Goal: Information Seeking & Learning: Understand process/instructions

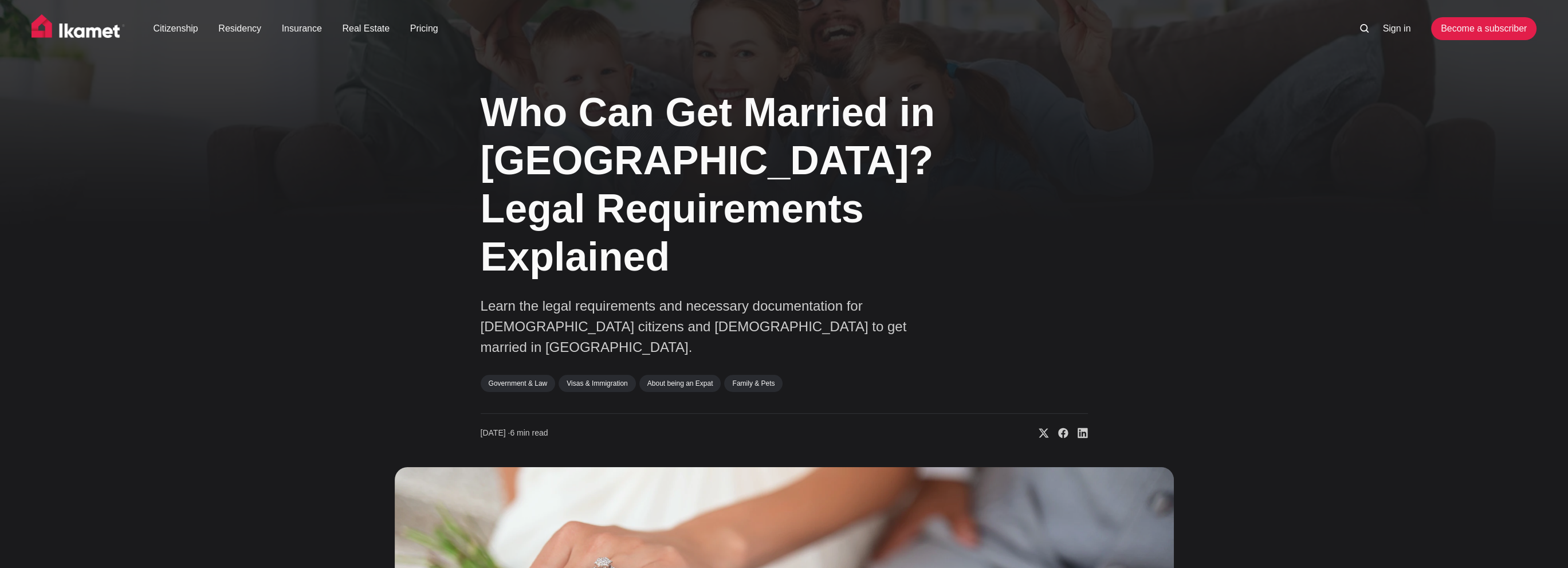
click at [213, 237] on div "Who Can Get Married in [GEOGRAPHIC_DATA]? Legal Requirements Explained Learn th…" at bounding box center [784, 503] width 1568 height 851
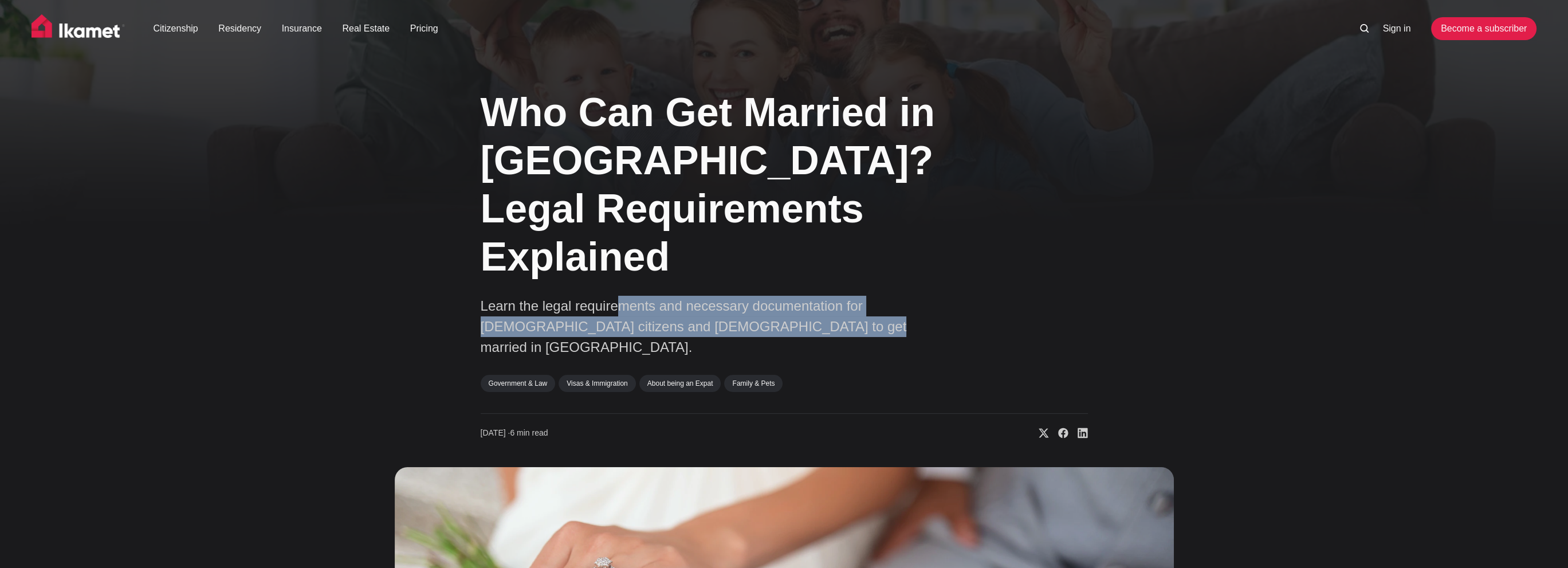
drag, startPoint x: 615, startPoint y: 255, endPoint x: 828, endPoint y: 286, distance: 215.2
click at [828, 296] on p "Learn the legal requirements and necessary documentation for [DEMOGRAPHIC_DATA]…" at bounding box center [710, 327] width 458 height 62
click at [1209, 243] on div "Who Can Get Married in [GEOGRAPHIC_DATA]? Legal Requirements Explained Learn th…" at bounding box center [784, 503] width 936 height 851
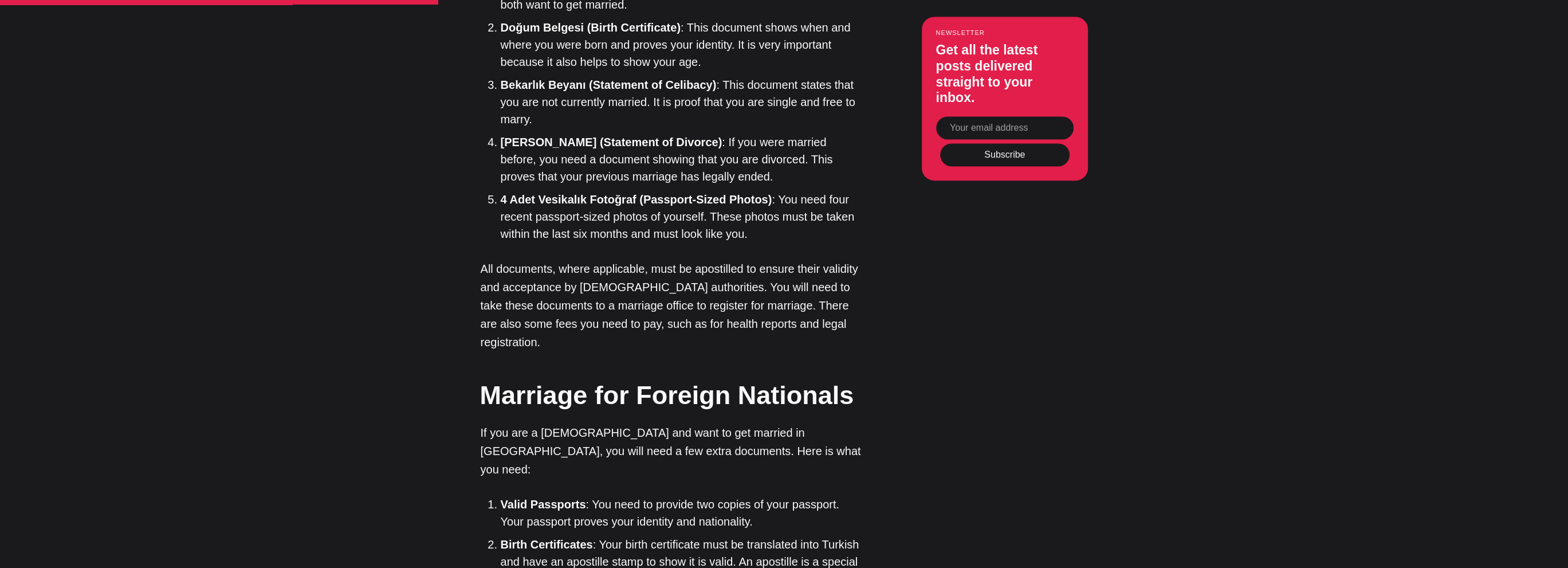
scroll to position [1833, 0]
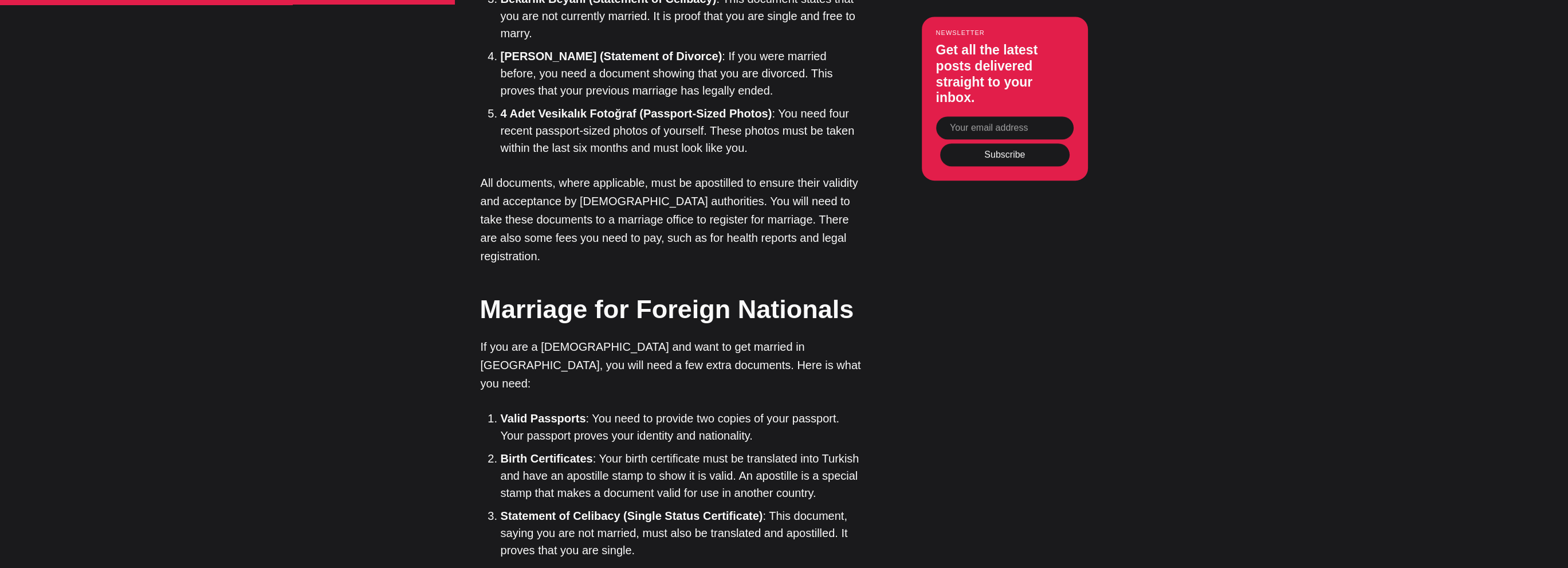
drag, startPoint x: 696, startPoint y: 302, endPoint x: 833, endPoint y: 303, distance: 137.0
click at [837, 507] on li "Statement of Celibacy (Single Status Certificate) : This document, saying you a…" at bounding box center [683, 532] width 364 height 52
click at [748, 507] on li "Statement of Celibacy (Single Status Certificate) : This document, saying you a…" at bounding box center [683, 532] width 364 height 52
drag, startPoint x: 504, startPoint y: 317, endPoint x: 640, endPoint y: 316, distance: 136.0
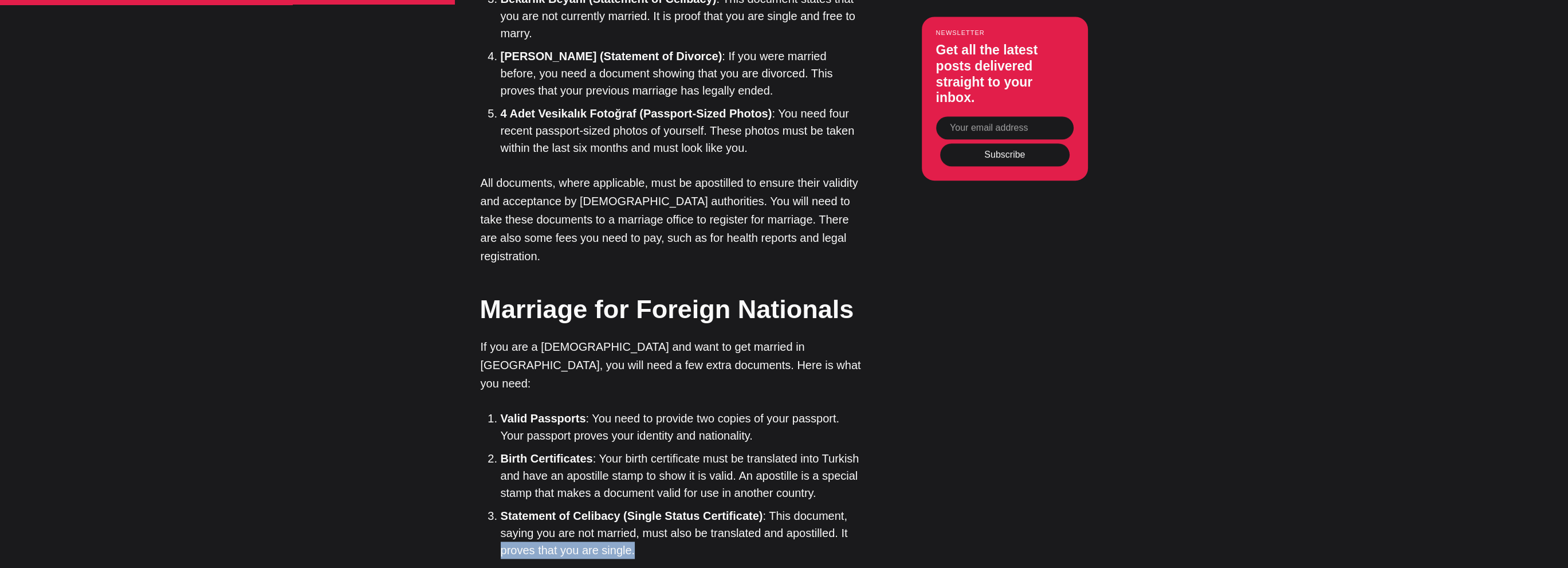
click at [640, 507] on li "Statement of Celibacy (Single Status Certificate) : This document, saying you a…" at bounding box center [683, 532] width 364 height 52
drag, startPoint x: 664, startPoint y: 331, endPoint x: 658, endPoint y: 327, distance: 7.2
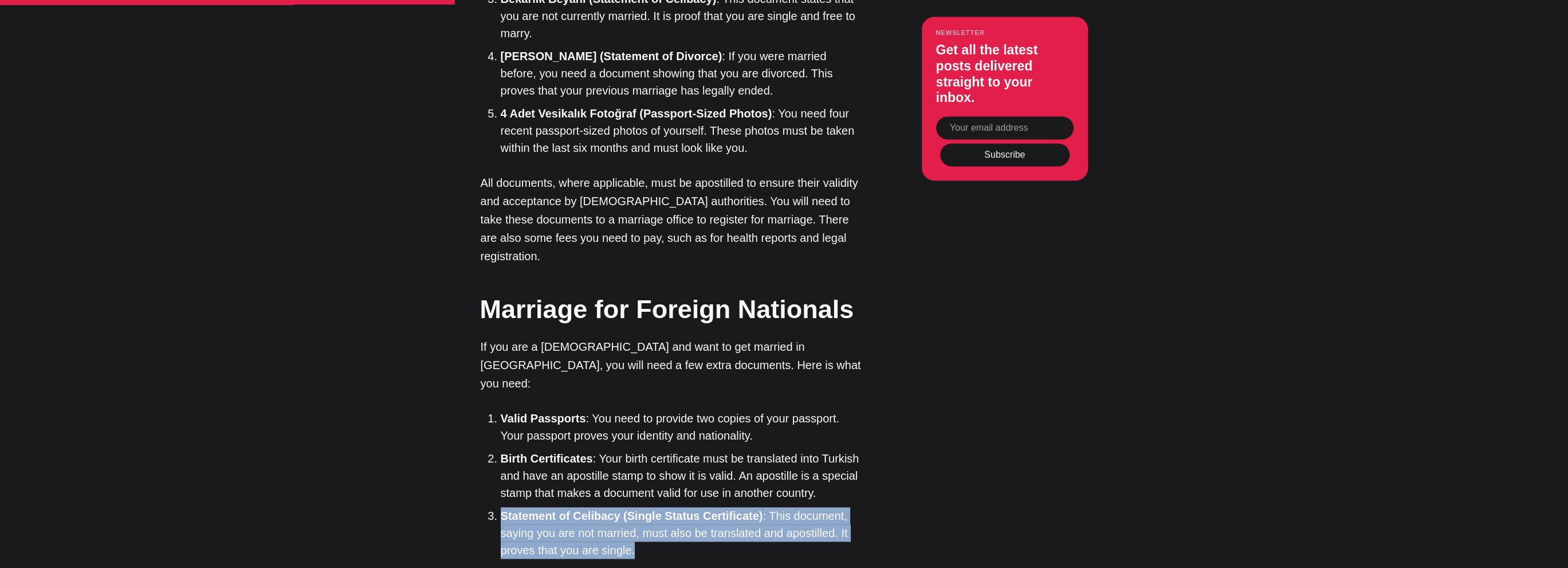
drag, startPoint x: 591, startPoint y: 313, endPoint x: 469, endPoint y: 314, distance: 122.0
click at [502, 507] on li "Statement of Celibacy (Single Status Certificate) : This document, saying you a…" at bounding box center [683, 532] width 364 height 52
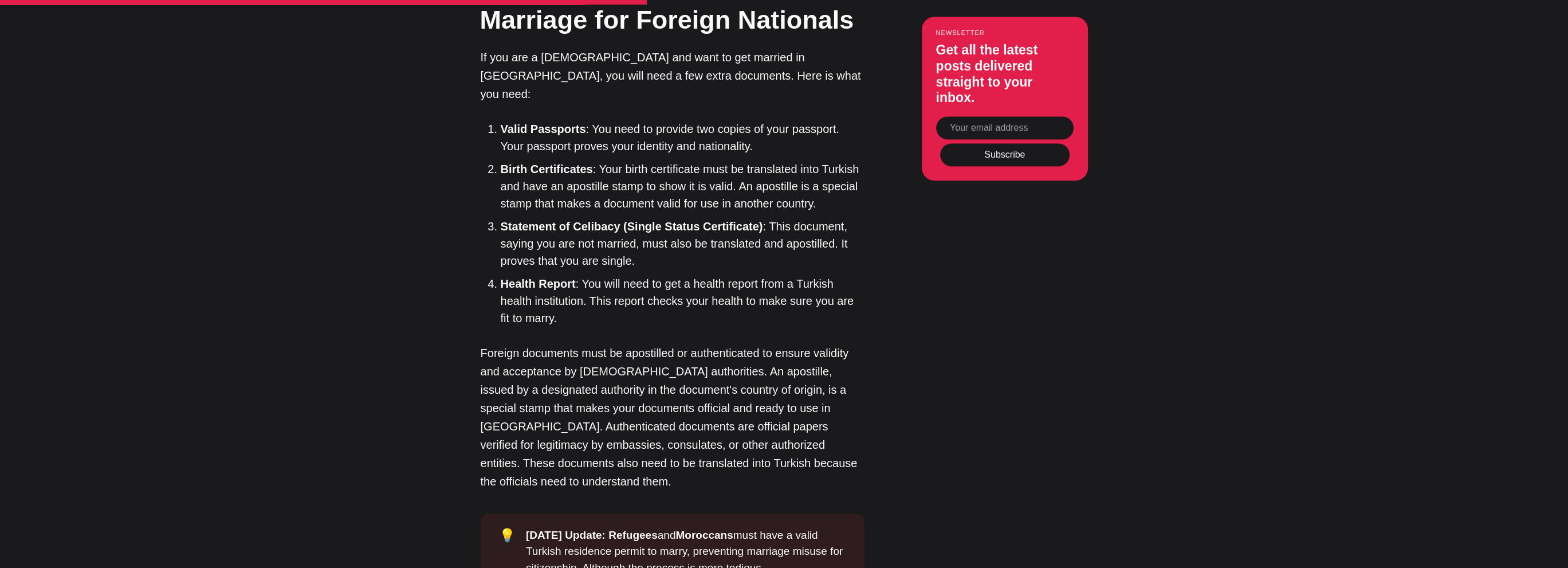
scroll to position [2349, 0]
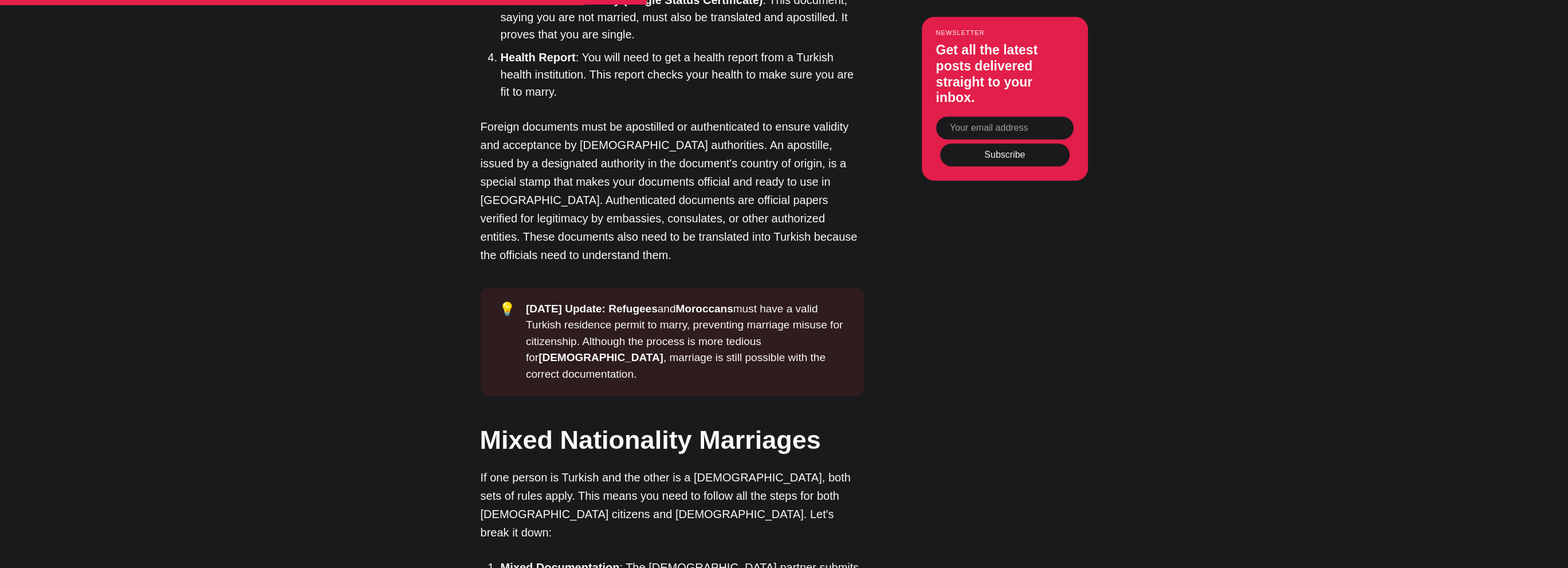
click at [376, 283] on article "Who Can Get Married in [GEOGRAPHIC_DATA]? Legal Requirements Explained Learn th…" at bounding box center [784, 418] width 1568 height 5380
drag, startPoint x: 607, startPoint y: 400, endPoint x: 783, endPoint y: 412, distance: 176.4
drag, startPoint x: 619, startPoint y: 435, endPoint x: 612, endPoint y: 435, distance: 7.0
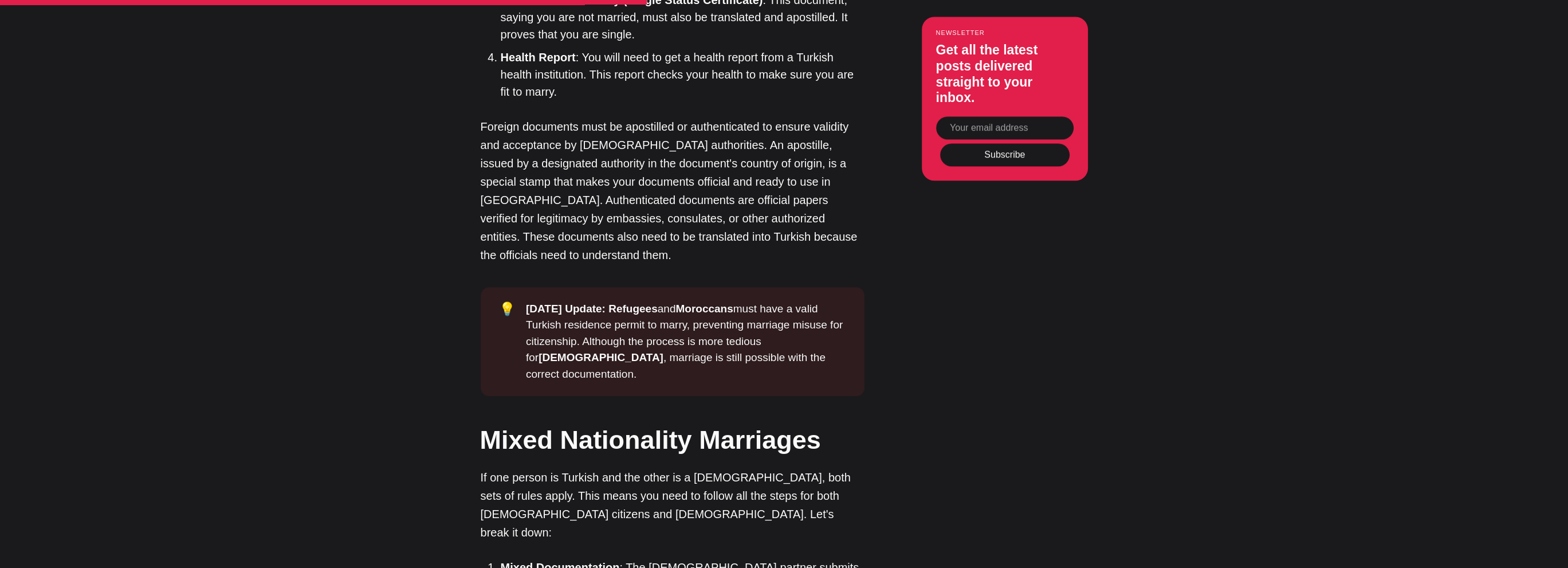
drag, startPoint x: 607, startPoint y: 432, endPoint x: 726, endPoint y: 427, distance: 119.1
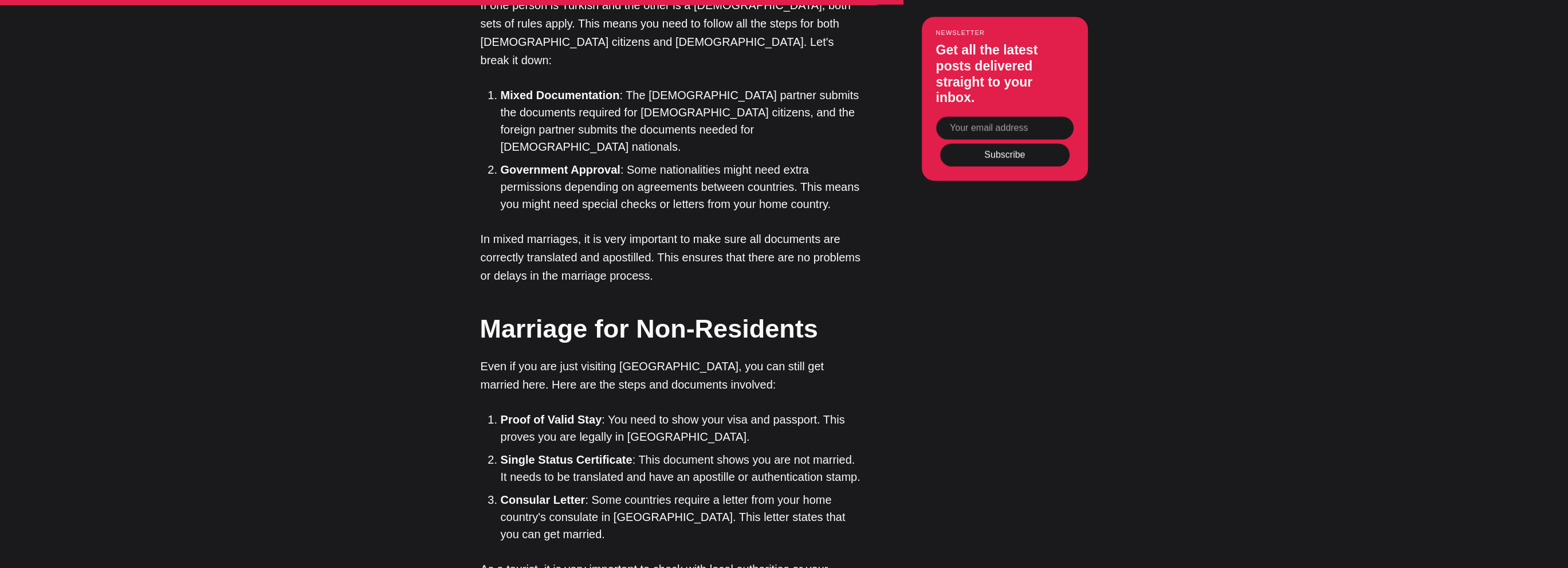
scroll to position [2693, 0]
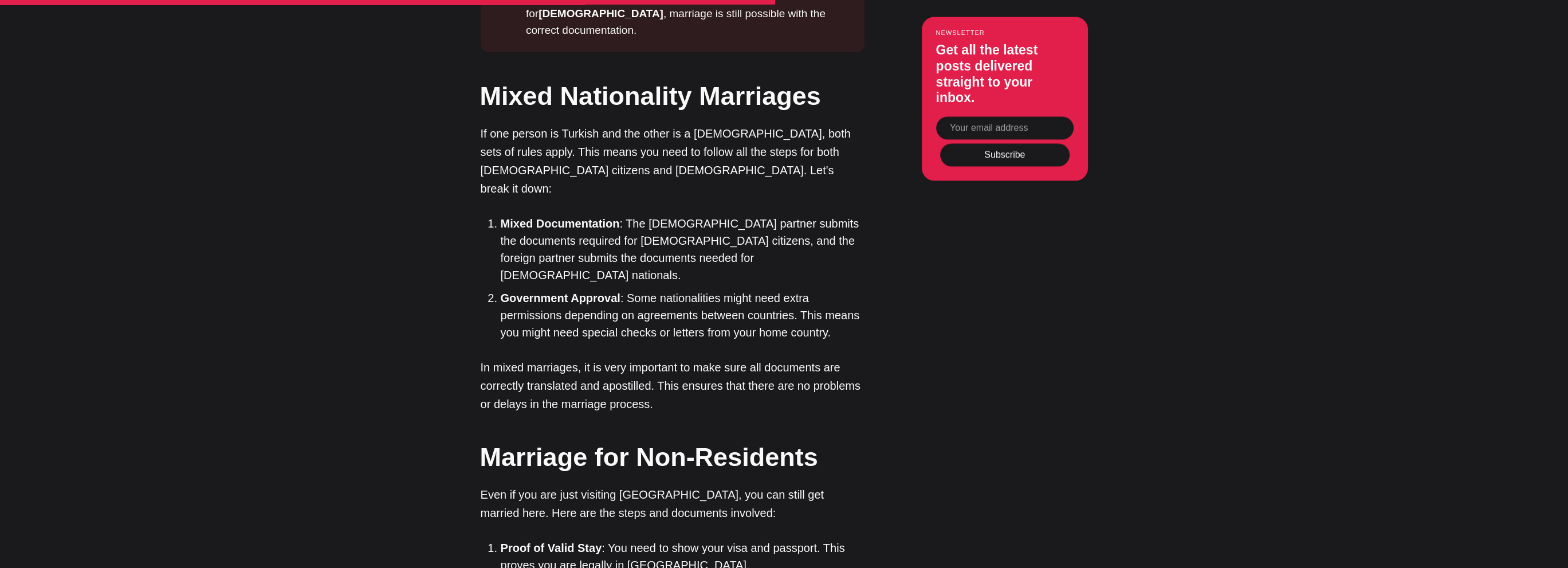
drag, startPoint x: 595, startPoint y: 333, endPoint x: 641, endPoint y: 339, distance: 46.4
drag, startPoint x: 700, startPoint y: 343, endPoint x: 760, endPoint y: 344, distance: 60.0
click at [602, 372] on div "Introduction Turkey is a beautiful country that sits between [GEOGRAPHIC_DATA] …" at bounding box center [673, 520] width 384 height 4489
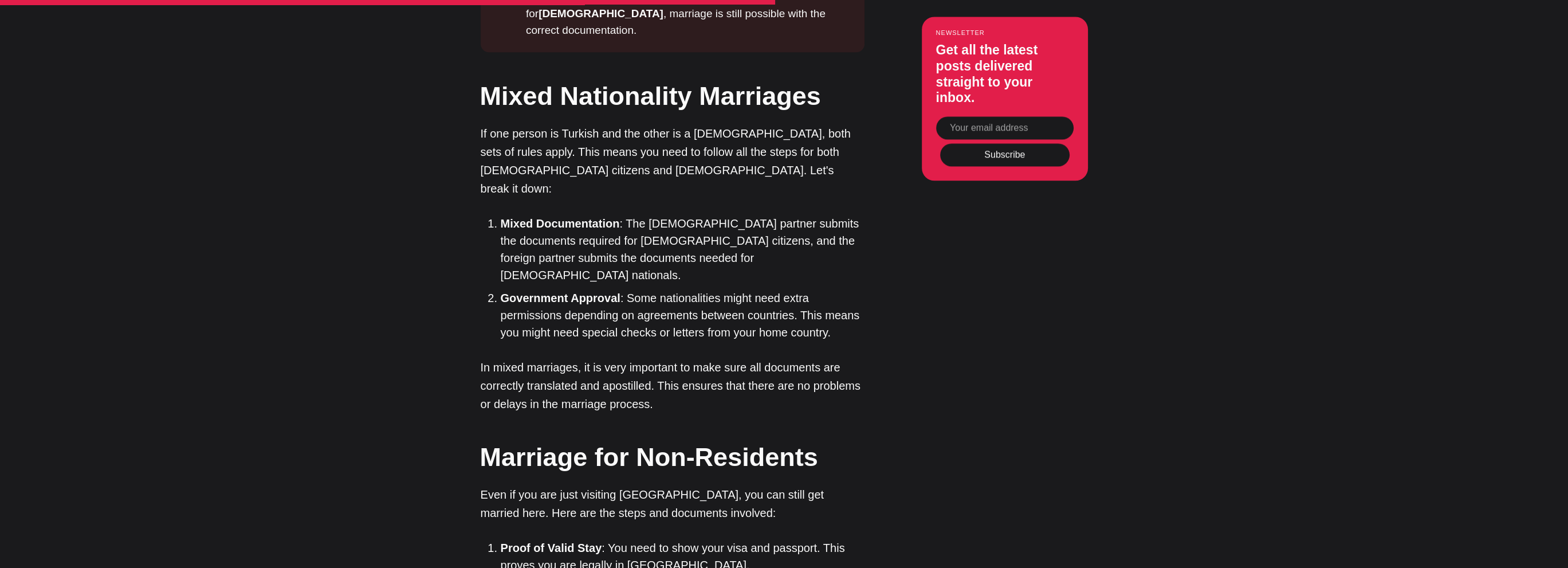
drag, startPoint x: 542, startPoint y: 356, endPoint x: 589, endPoint y: 323, distance: 57.4
drag, startPoint x: 322, startPoint y: 337, endPoint x: 312, endPoint y: 364, distance: 28.8
click at [322, 339] on article "Who Can Get Married in [GEOGRAPHIC_DATA]? Legal Requirements Explained Learn th…" at bounding box center [784, 74] width 1568 height 5380
click at [350, 370] on article "Who Can Get Married in [GEOGRAPHIC_DATA]? Legal Requirements Explained Learn th…" at bounding box center [784, 74] width 1568 height 5380
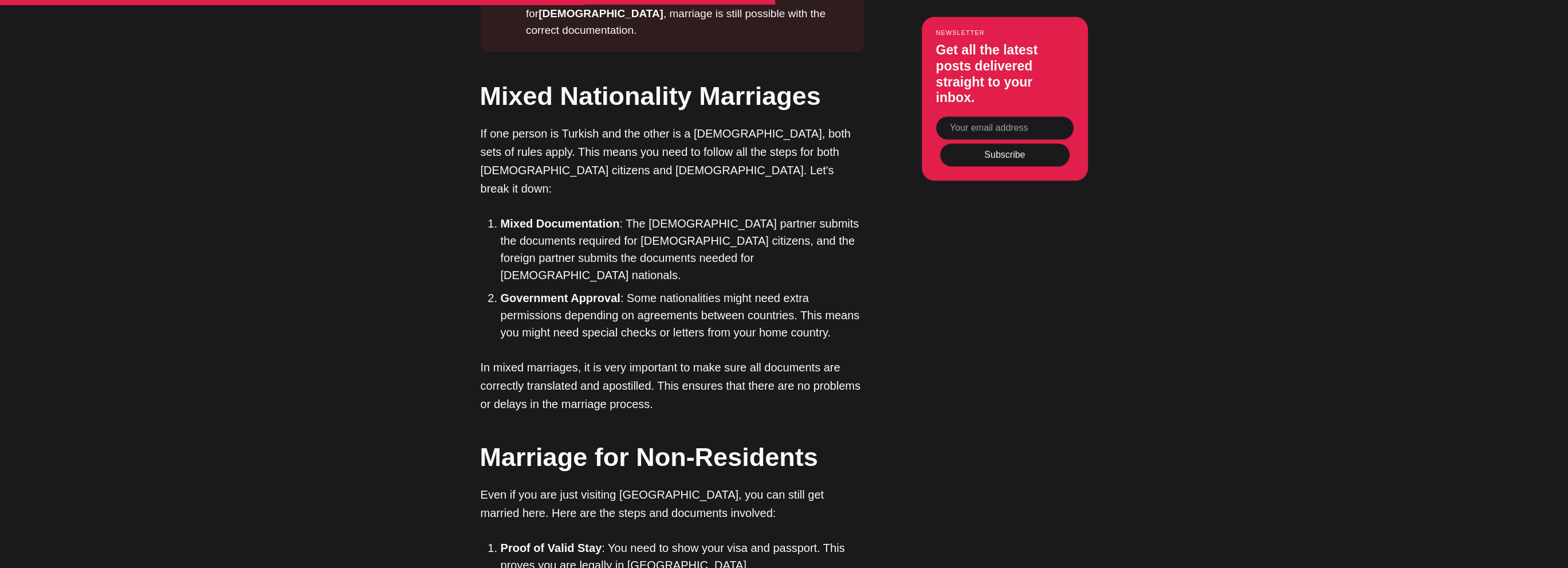
drag, startPoint x: 720, startPoint y: 396, endPoint x: 808, endPoint y: 401, distance: 88.1
click at [577, 444] on div "Introduction Turkey is a beautiful country that sits between [GEOGRAPHIC_DATA] …" at bounding box center [673, 520] width 384 height 4489
drag, startPoint x: 564, startPoint y: 414, endPoint x: 751, endPoint y: 411, distance: 187.0
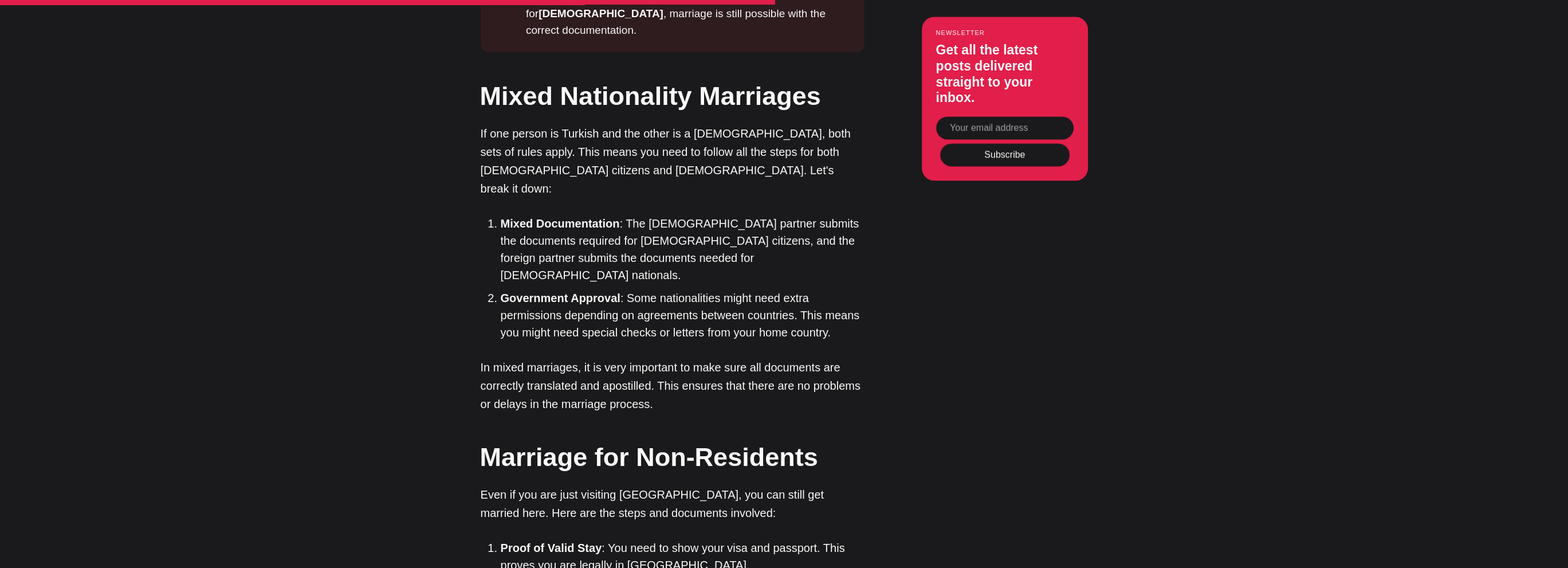
click at [979, 429] on div "Editor’s Choice About [GEOGRAPHIC_DATA]: An Introduction In [GEOGRAPHIC_DATA], …" at bounding box center [1004, 520] width 166 height 4489
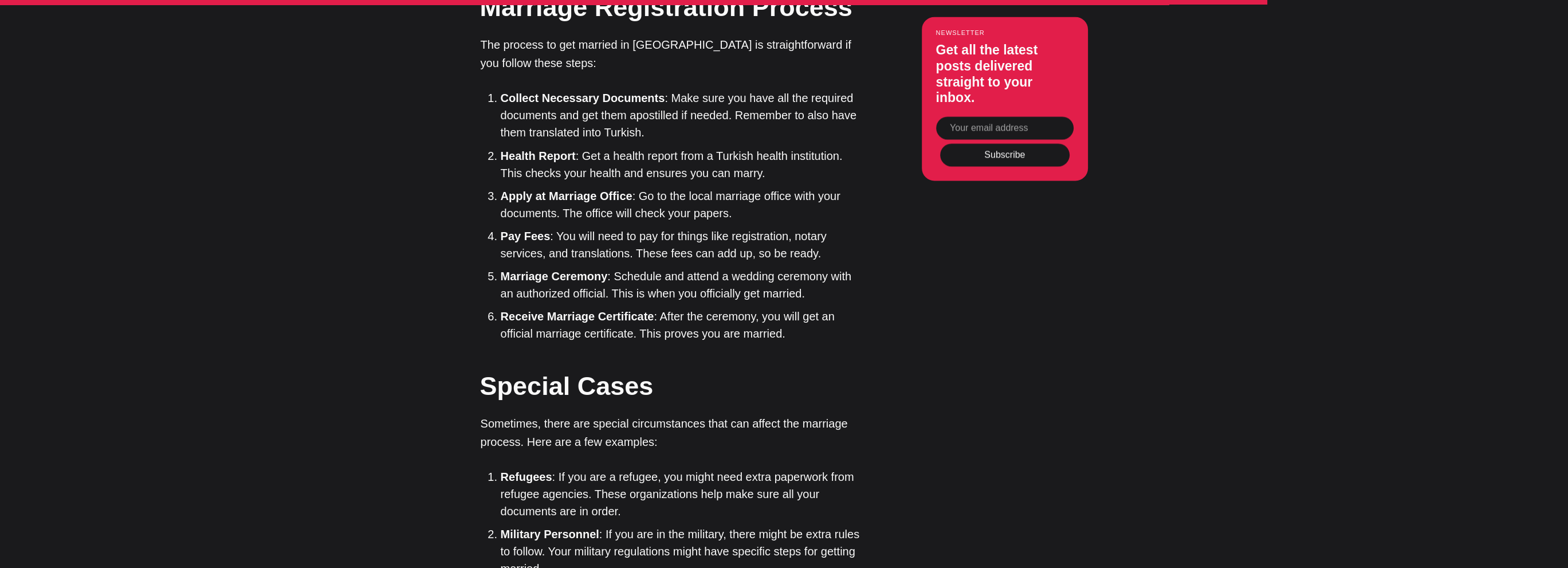
scroll to position [4010, 0]
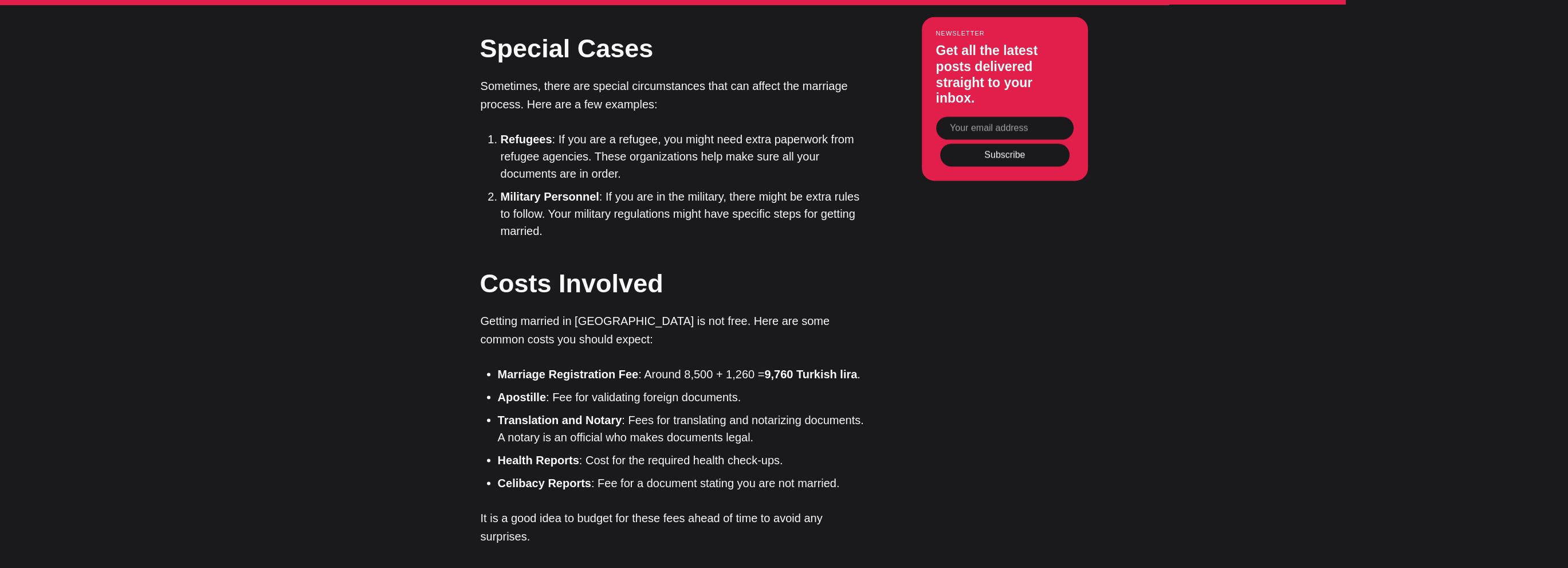
scroll to position [4239, 0]
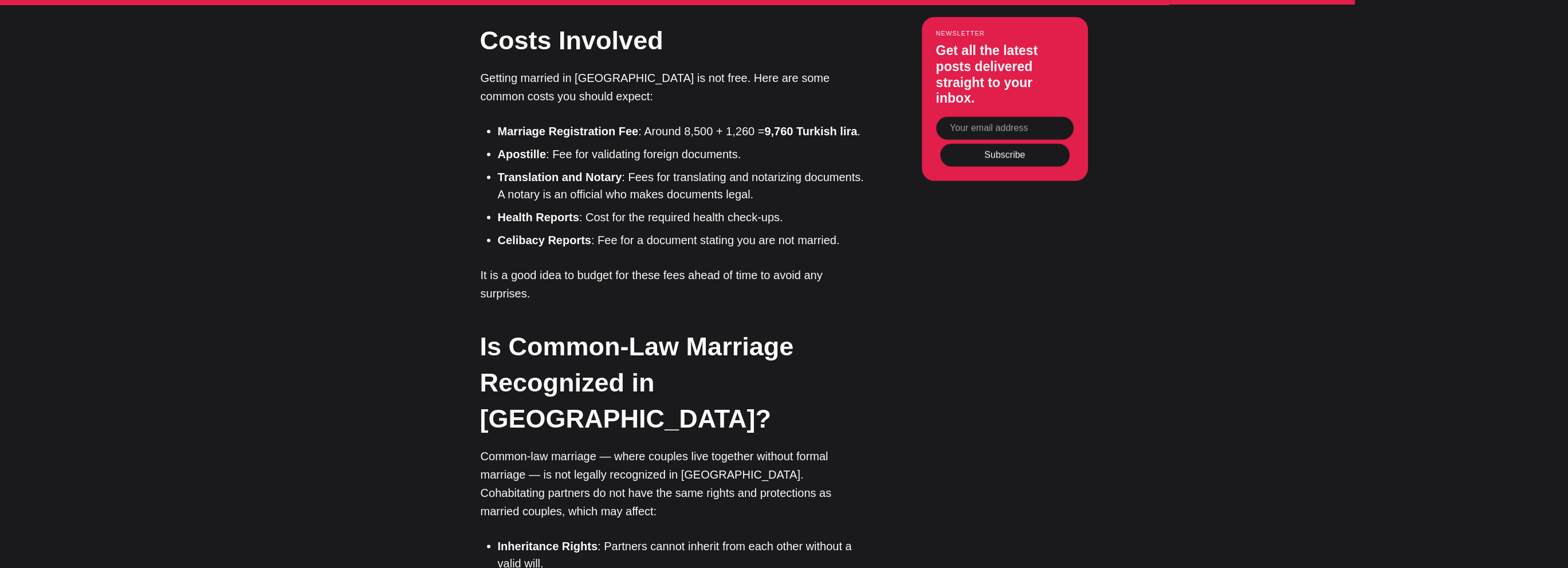
scroll to position [4583, 0]
